Goal: Navigation & Orientation: Find specific page/section

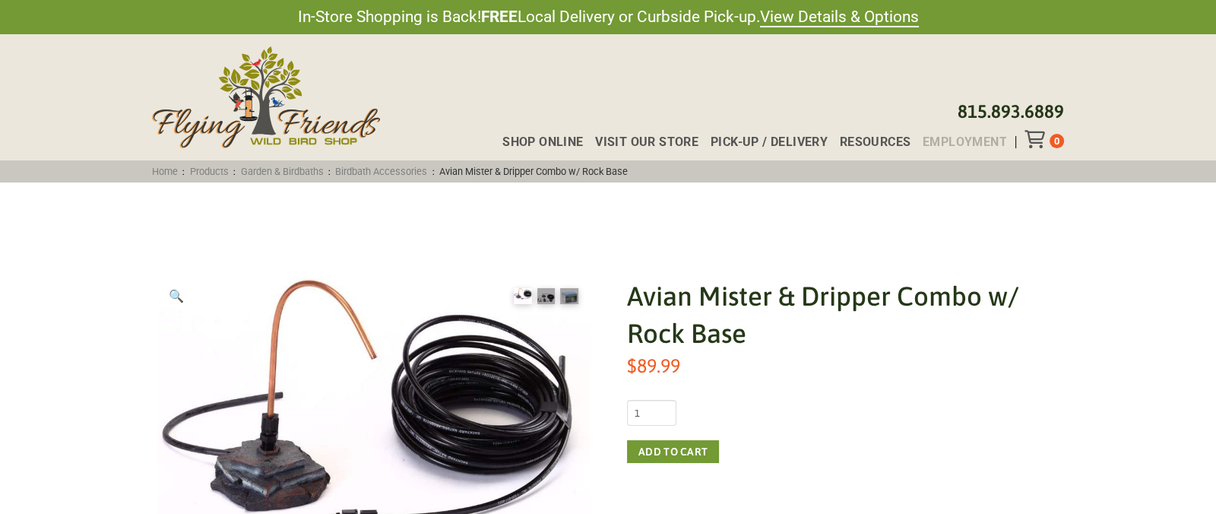
click at [946, 137] on span "Employment" at bounding box center [965, 142] width 84 height 12
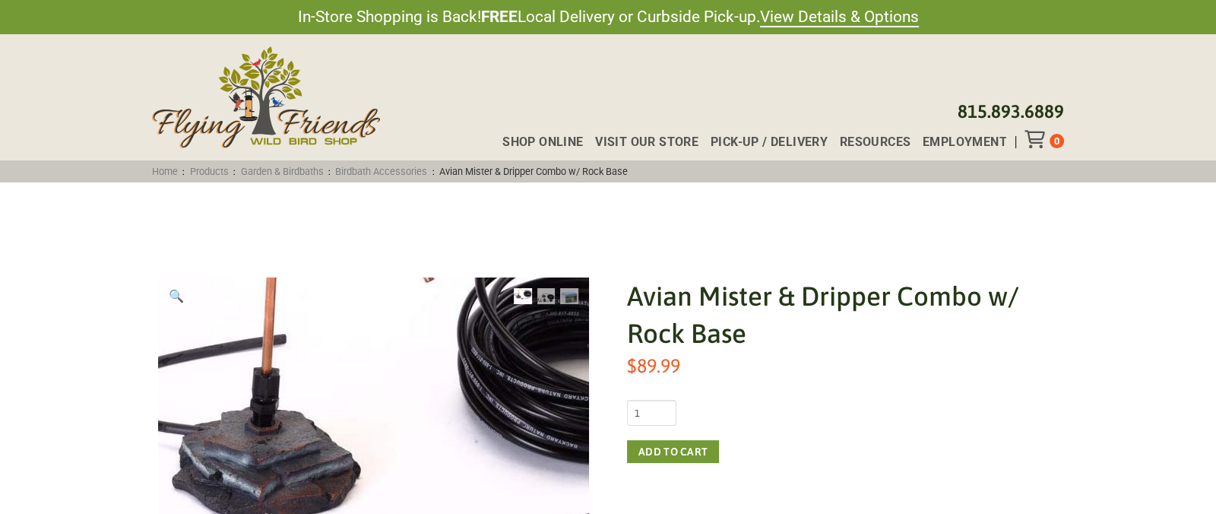
click at [277, 493] on img at bounding box center [429, 449] width 679 height 591
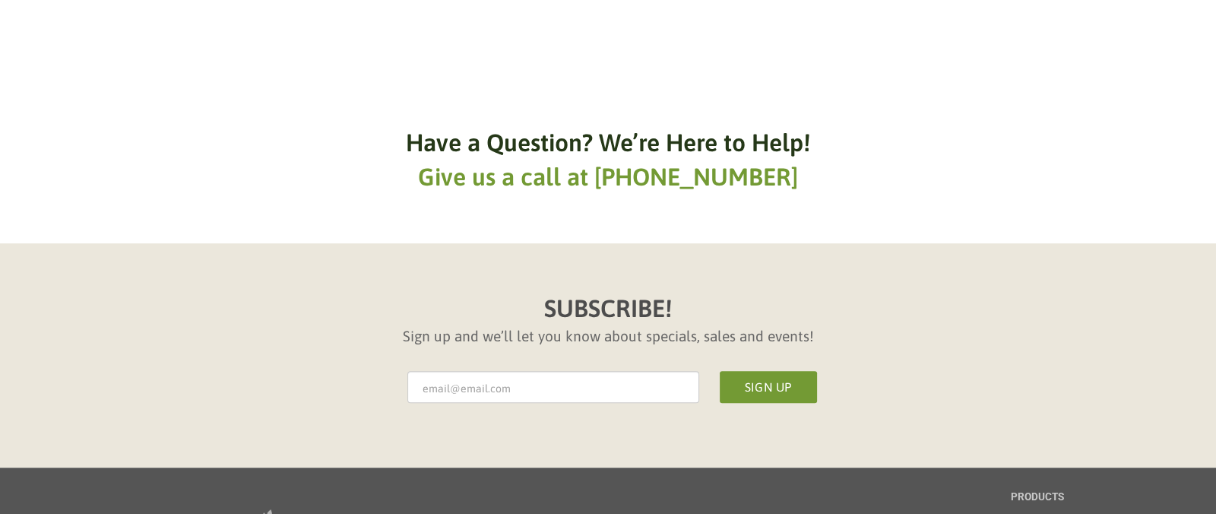
scroll to position [889, 0]
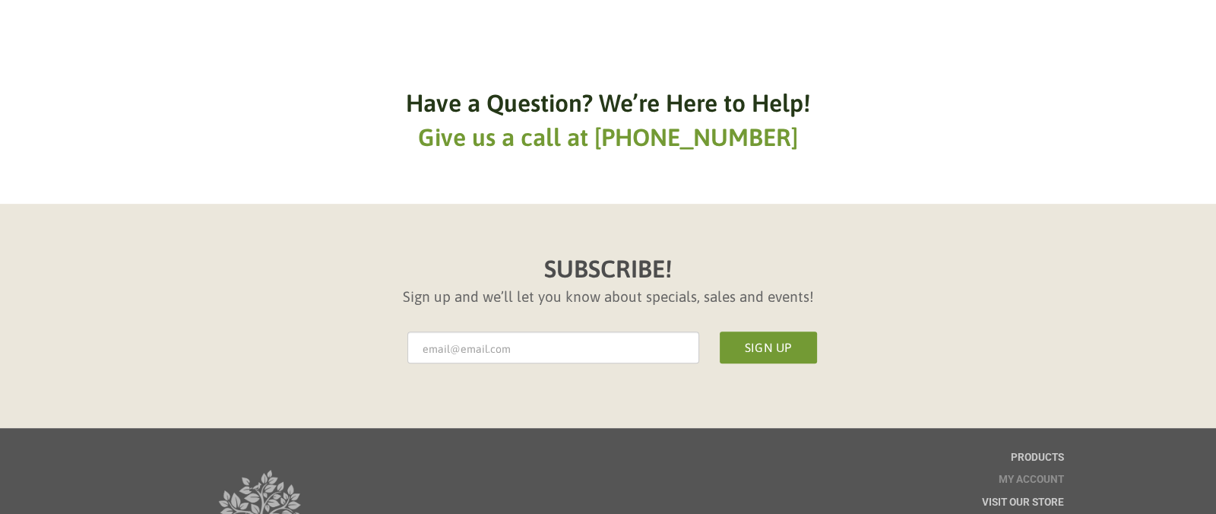
click at [1013, 496] on div "My account" at bounding box center [1031, 485] width 65 height 23
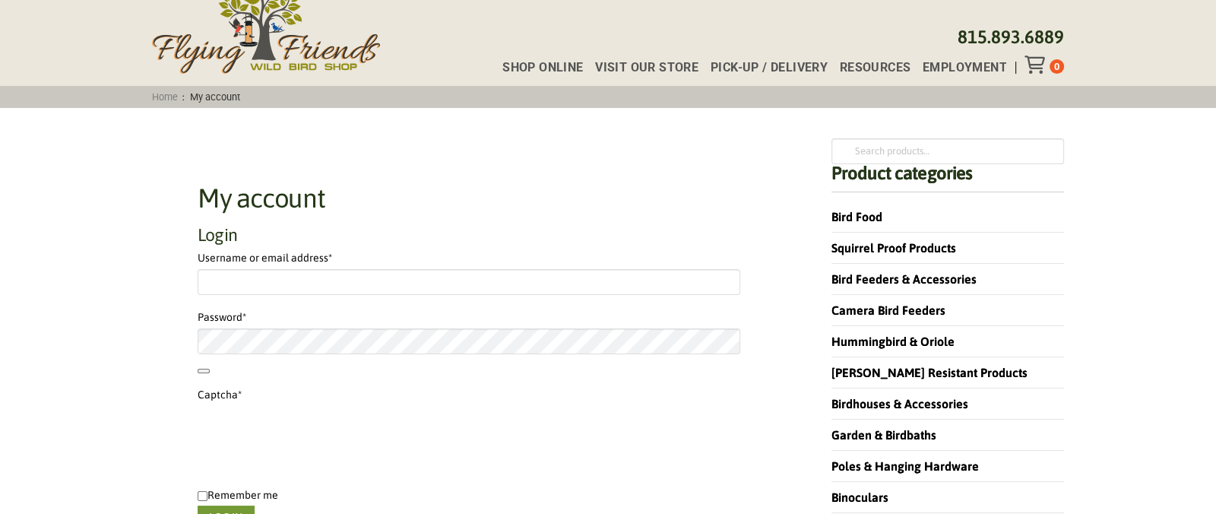
scroll to position [60, 0]
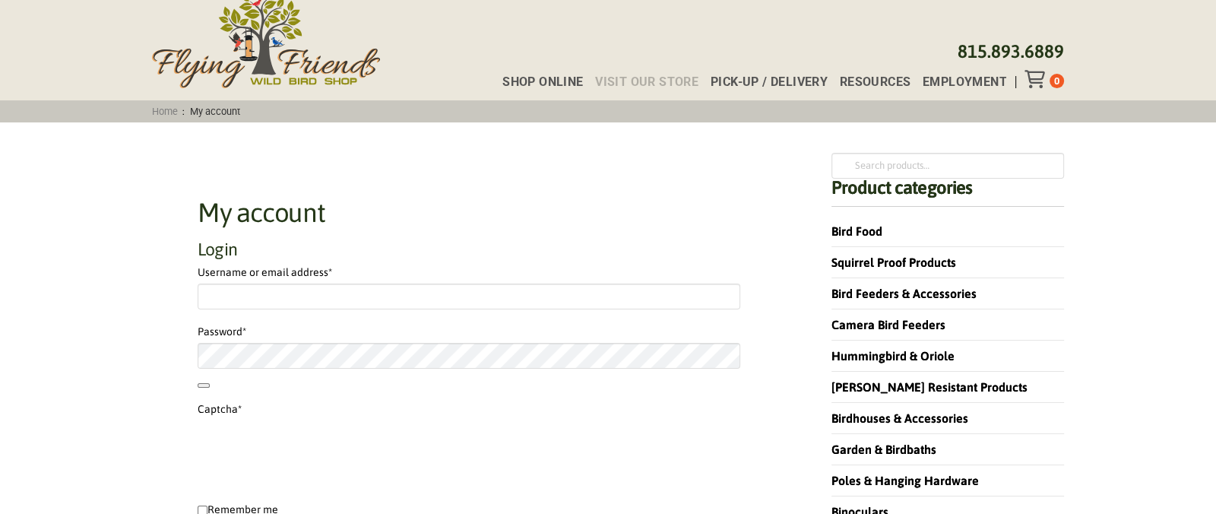
click at [627, 78] on span "Visit Our Store" at bounding box center [646, 82] width 103 height 12
